Goal: Task Accomplishment & Management: Use online tool/utility

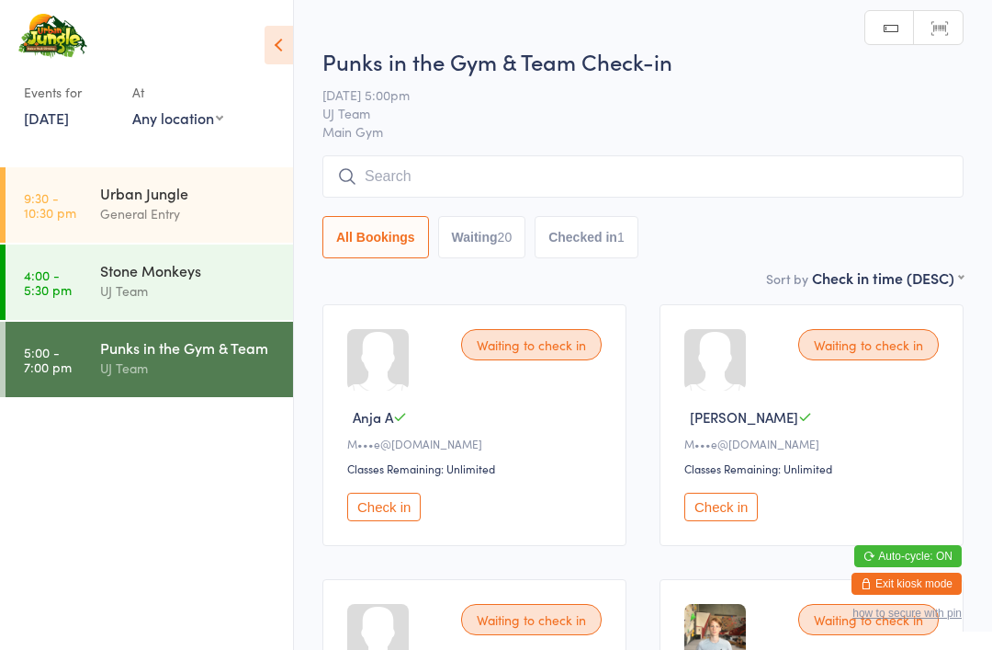
click at [454, 185] on input "search" at bounding box center [643, 176] width 641 height 42
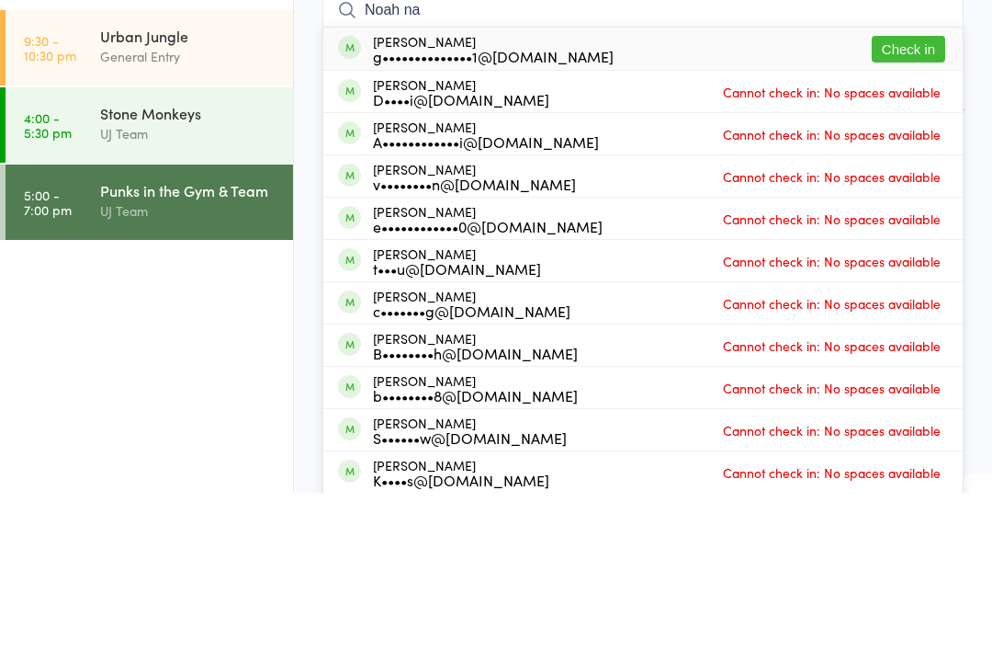
type input "Noah na"
click at [905, 193] on button "Check in" at bounding box center [909, 206] width 74 height 27
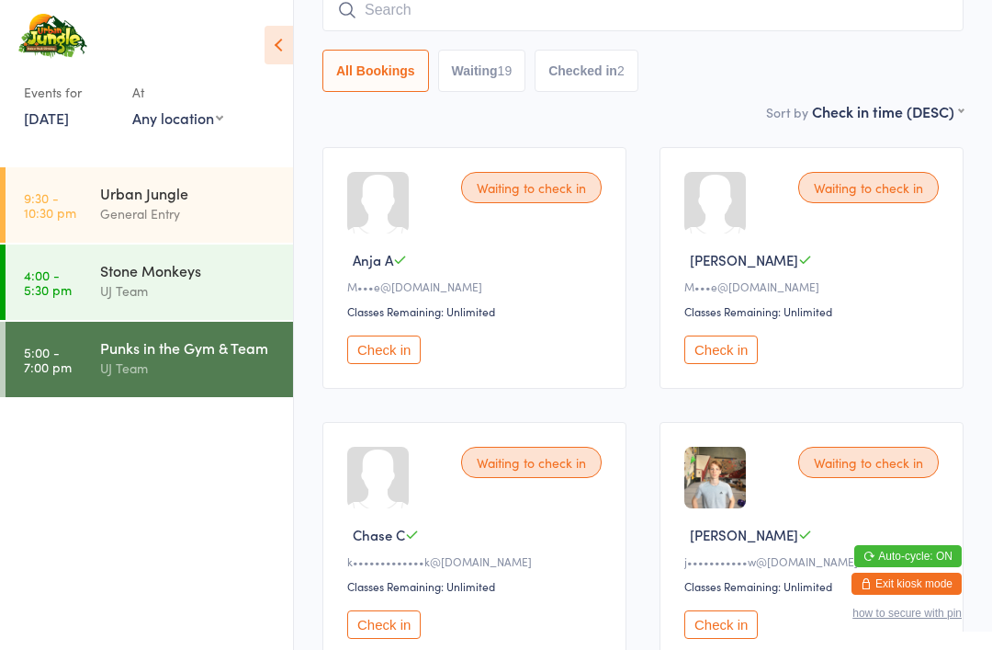
click at [189, 205] on div "General Entry" at bounding box center [188, 213] width 177 height 21
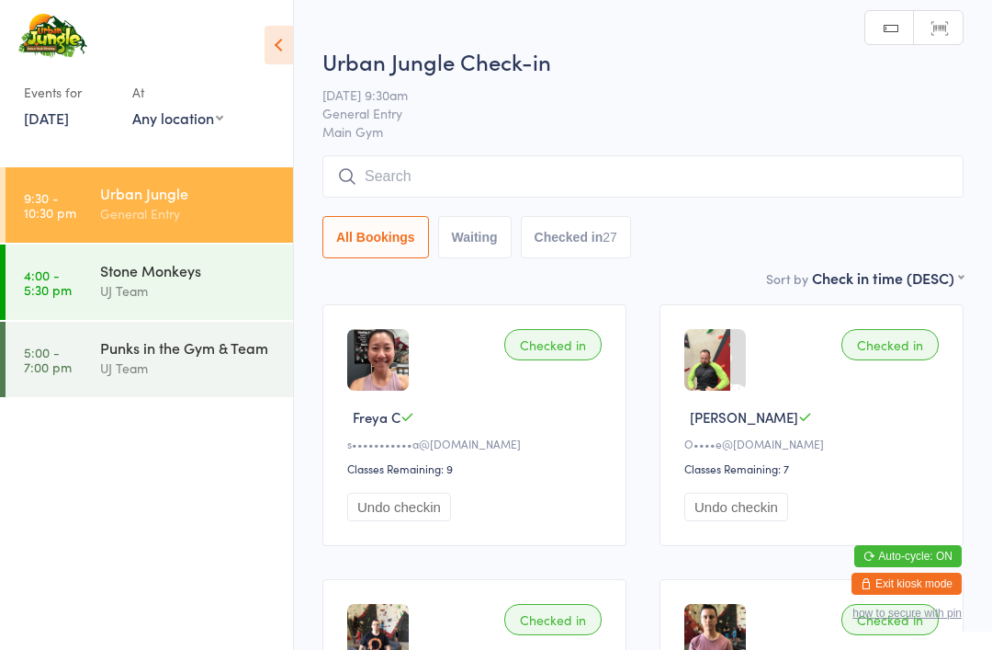
click at [513, 178] on input "search" at bounding box center [643, 176] width 641 height 42
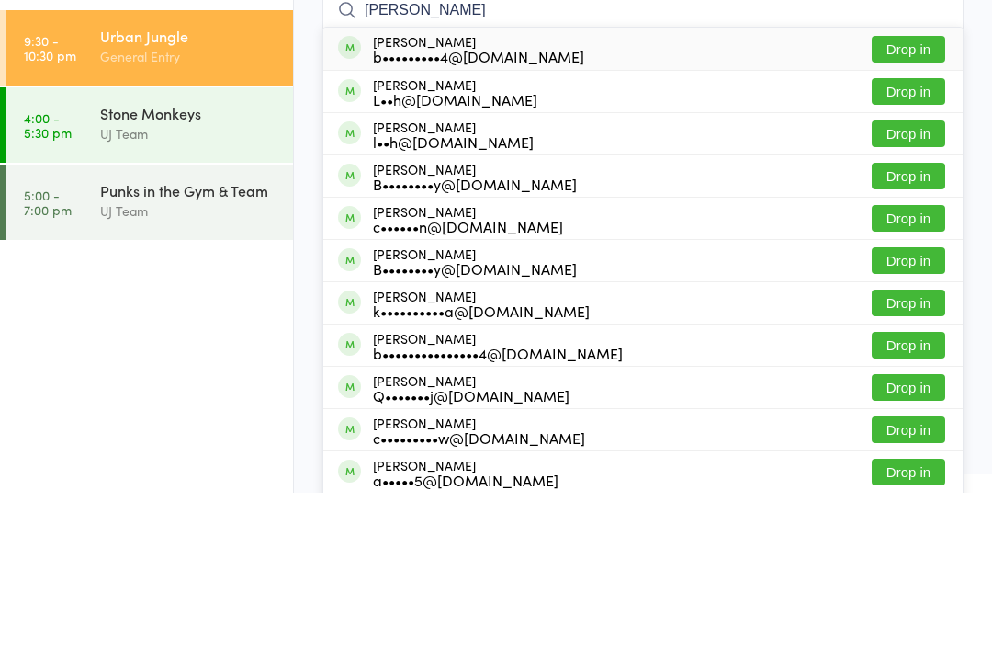
type input "[PERSON_NAME]"
click at [915, 193] on button "Drop in" at bounding box center [909, 206] width 74 height 27
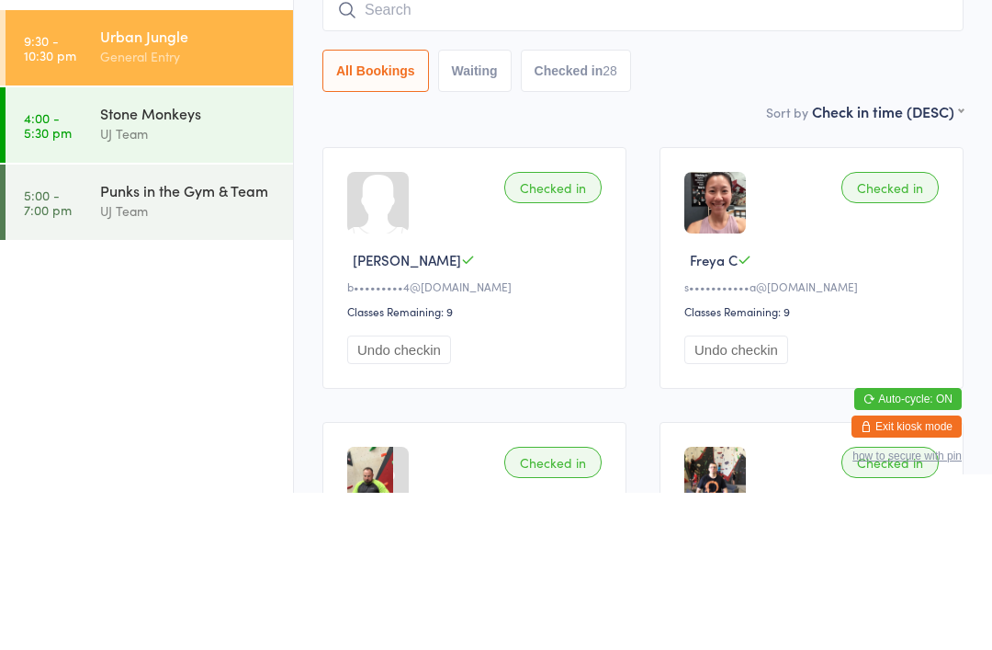
scroll to position [157, 0]
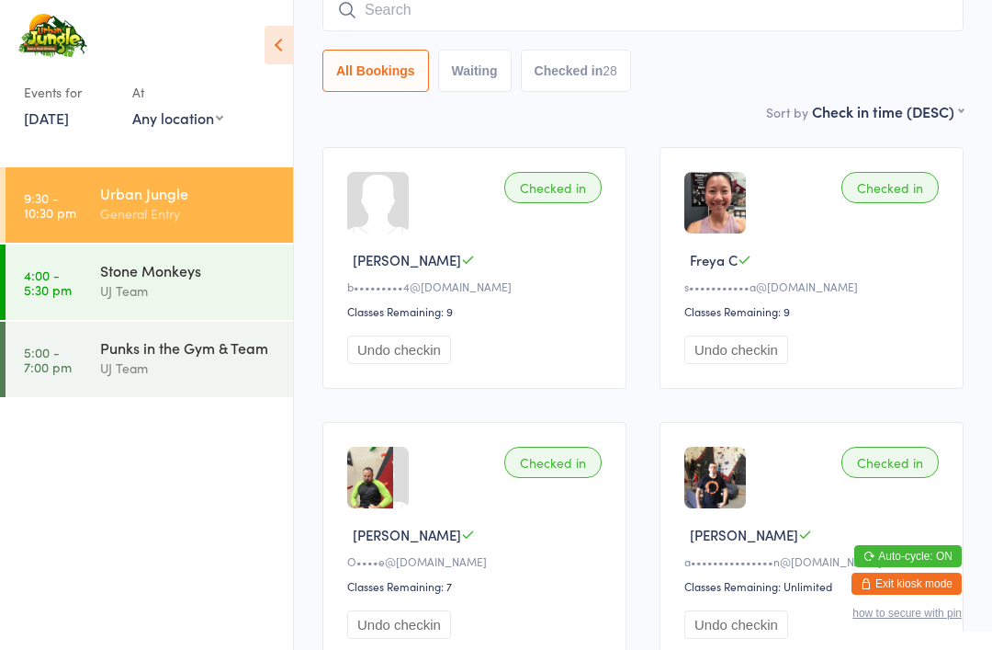
click at [219, 355] on div "Punks in the Gym & Team" at bounding box center [188, 347] width 177 height 20
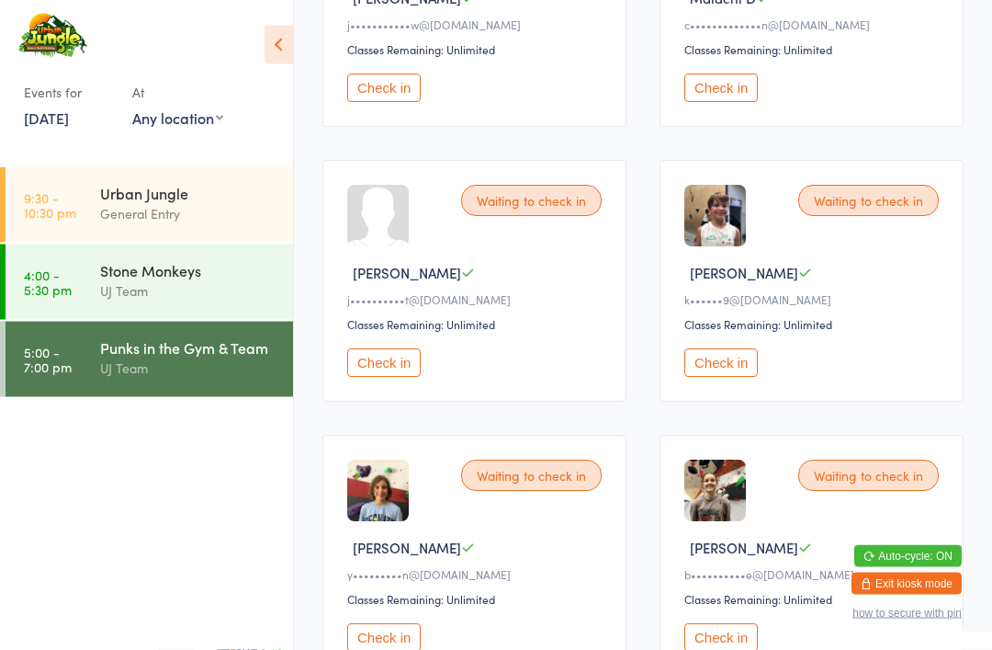
click at [732, 378] on button "Check in" at bounding box center [722, 363] width 74 height 28
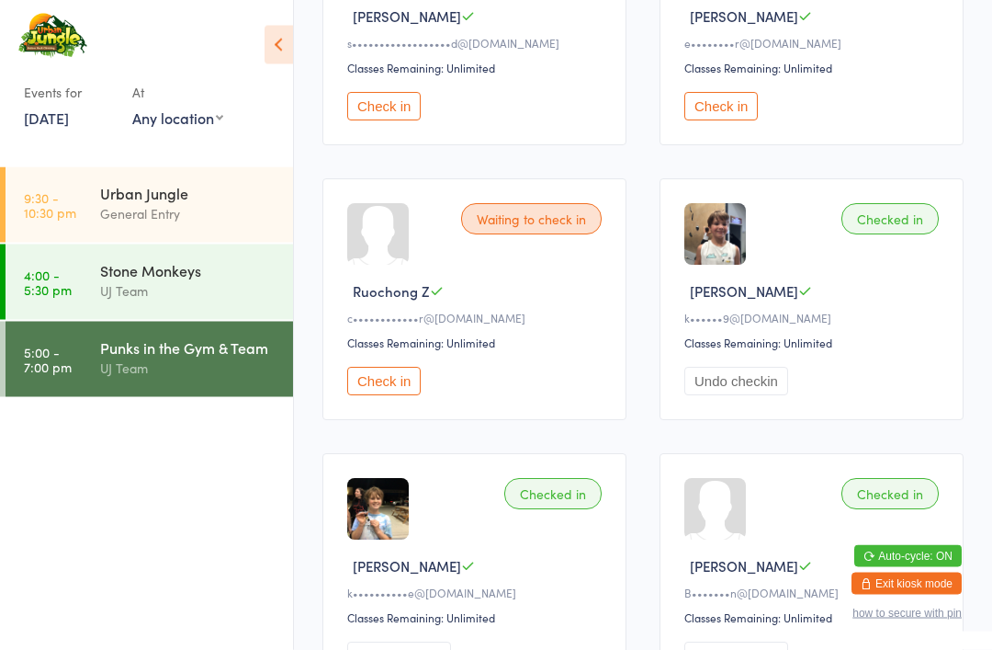
scroll to position [2048, 0]
click at [374, 121] on button "Check in" at bounding box center [384, 107] width 74 height 28
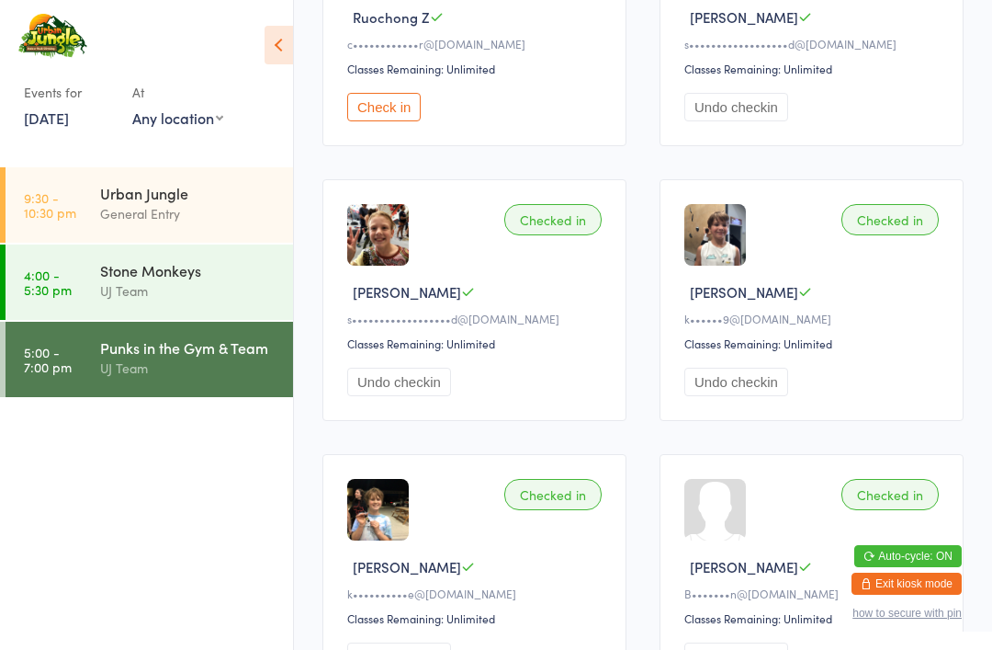
click at [183, 197] on div "Urban Jungle" at bounding box center [188, 193] width 177 height 20
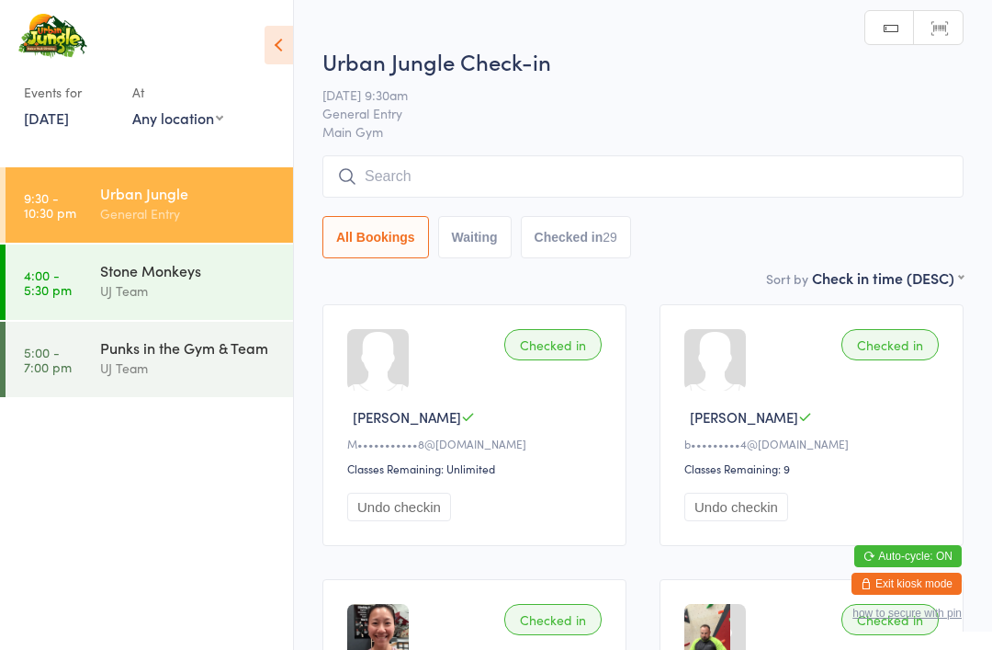
click at [400, 172] on input "search" at bounding box center [643, 176] width 641 height 42
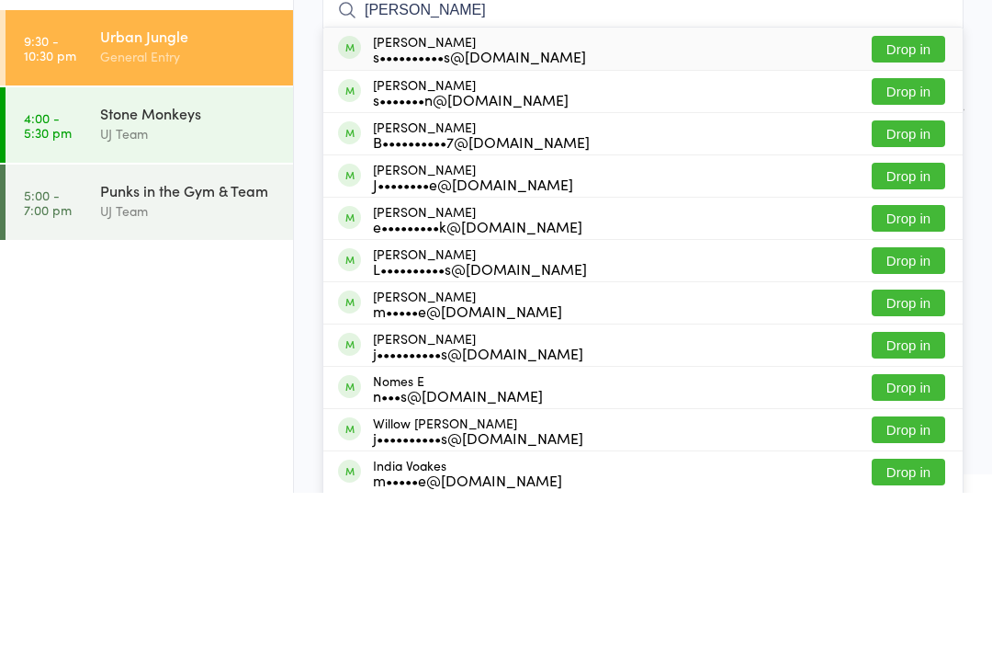
type input "[PERSON_NAME]"
click at [910, 193] on button "Drop in" at bounding box center [909, 206] width 74 height 27
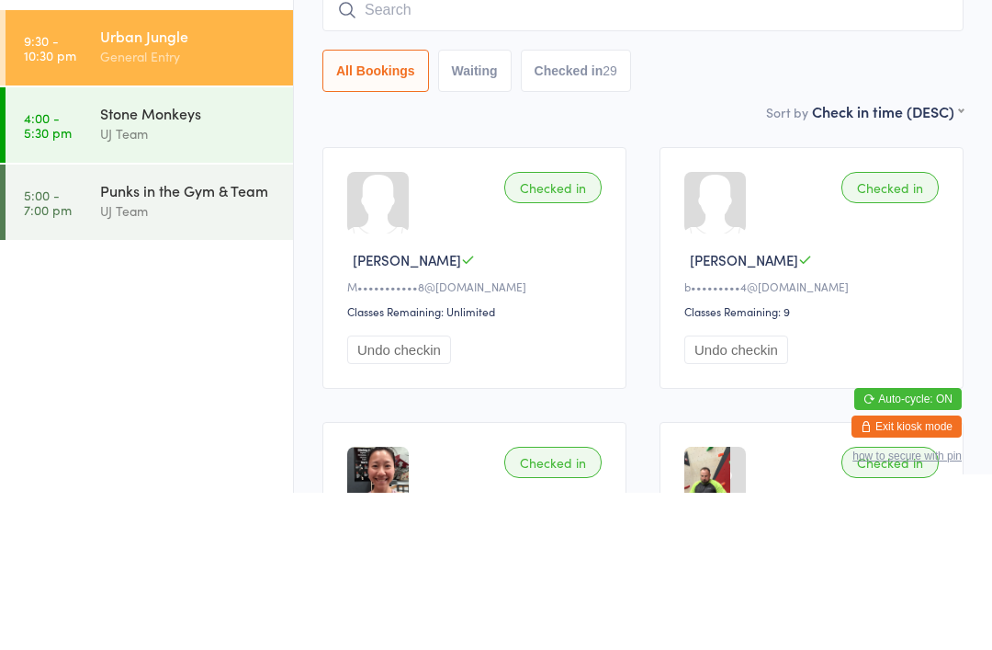
scroll to position [157, 0]
